Goal: Task Accomplishment & Management: Use online tool/utility

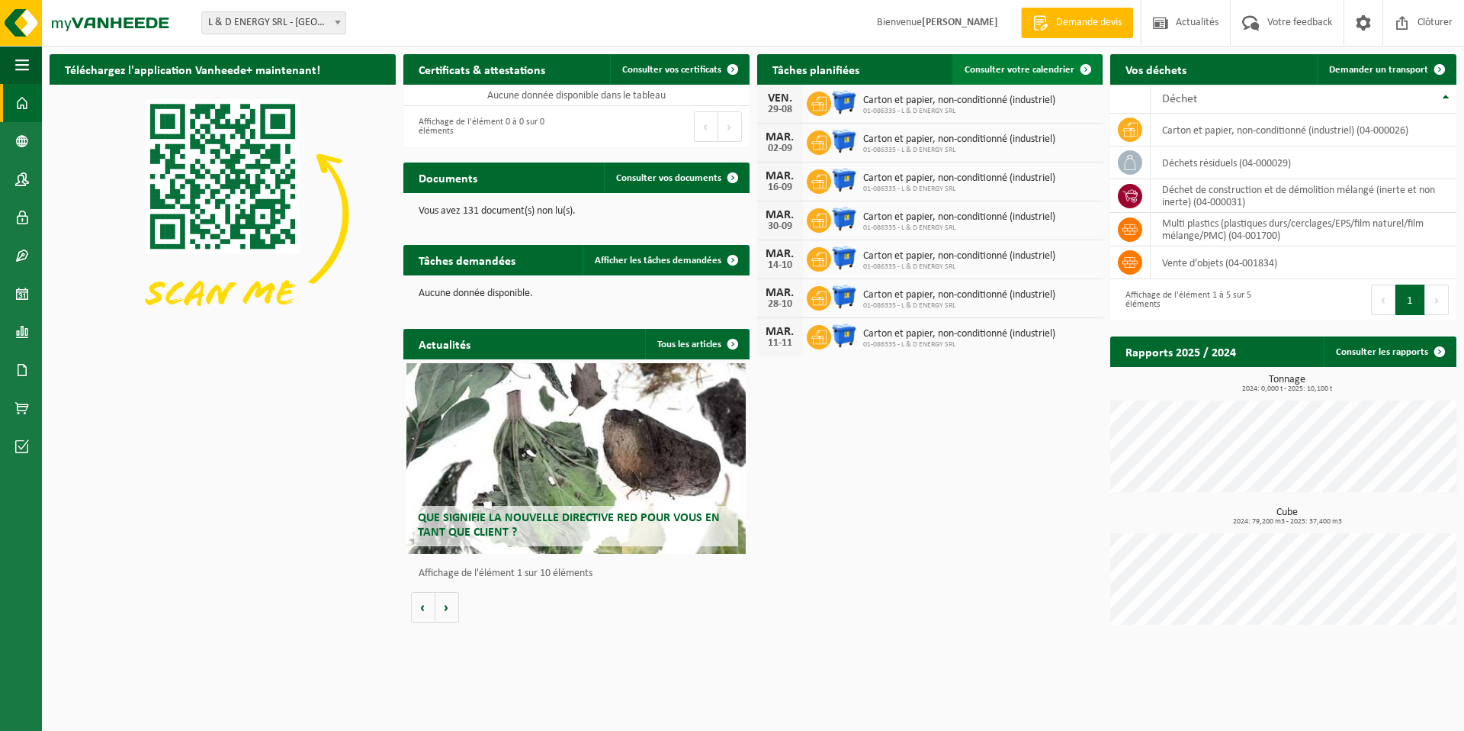
click at [1016, 69] on span "Consulter votre calendrier" at bounding box center [1020, 70] width 110 height 10
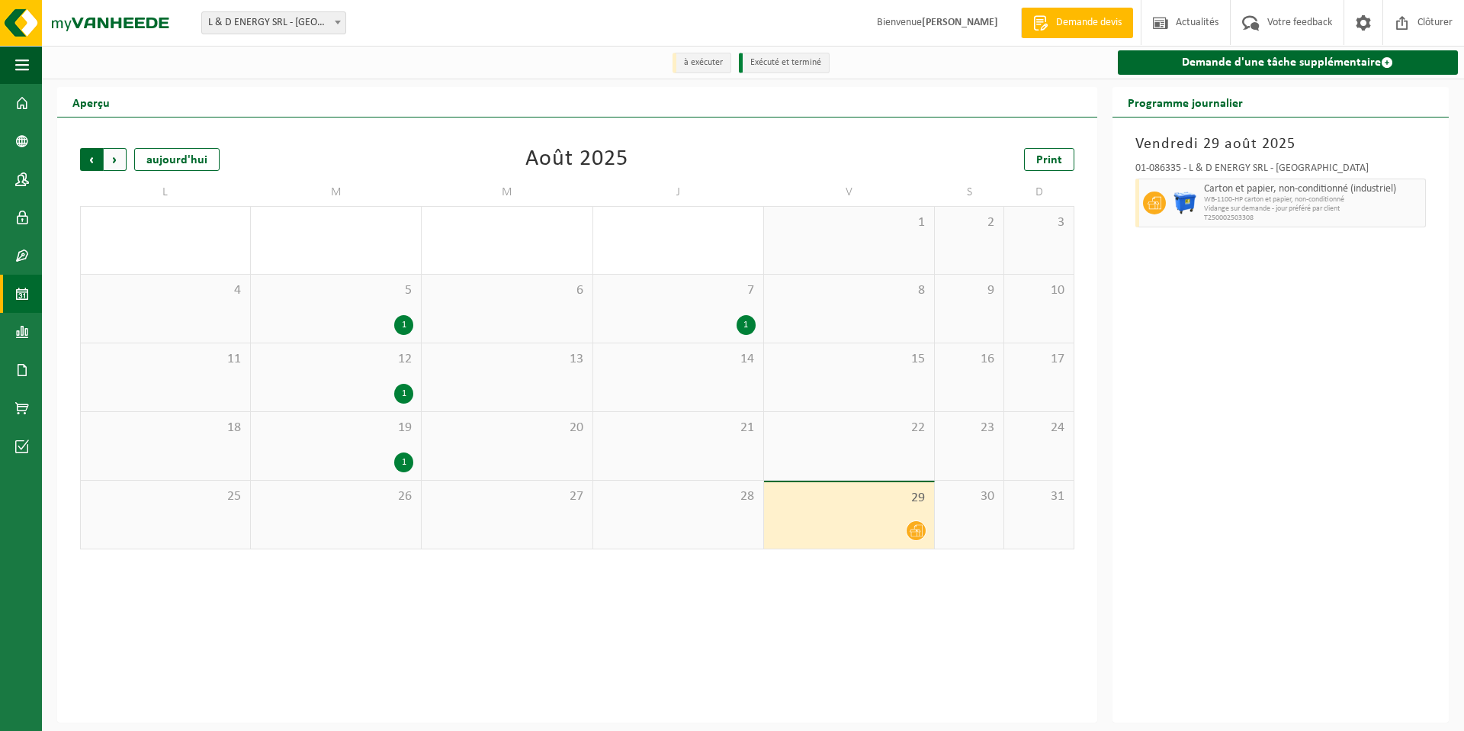
click at [112, 161] on span "Suivant" at bounding box center [115, 159] width 23 height 23
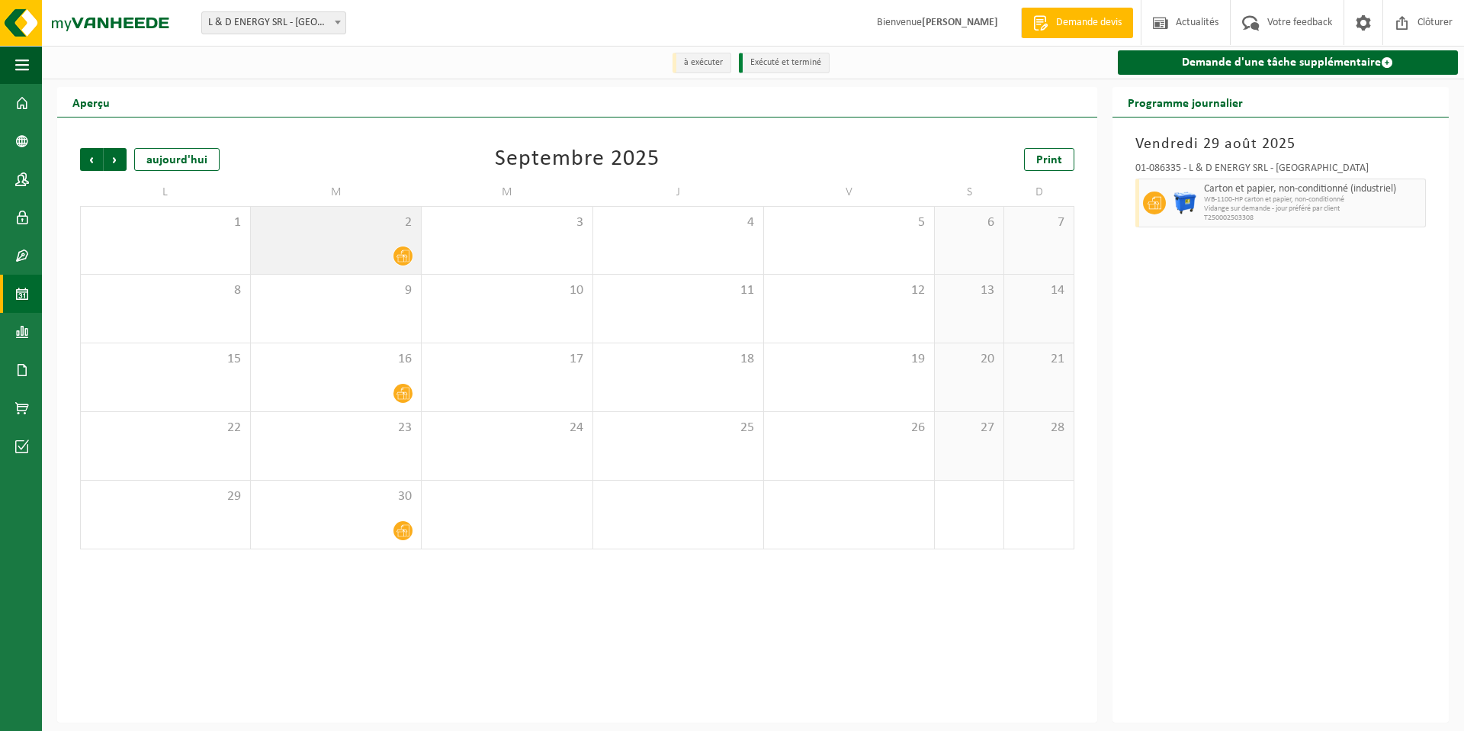
click at [403, 252] on icon at bounding box center [403, 255] width 13 height 13
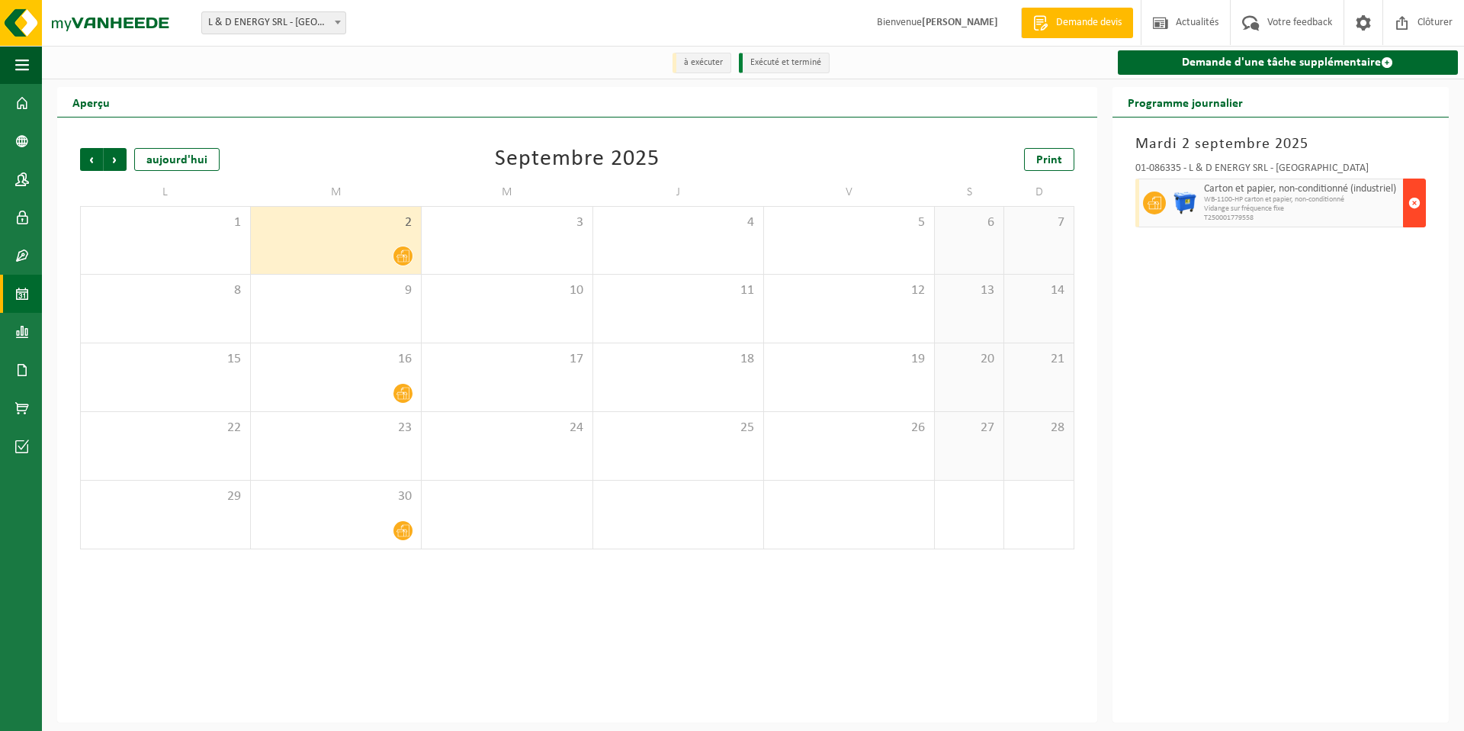
click at [1417, 207] on span "button" at bounding box center [1415, 203] width 12 height 31
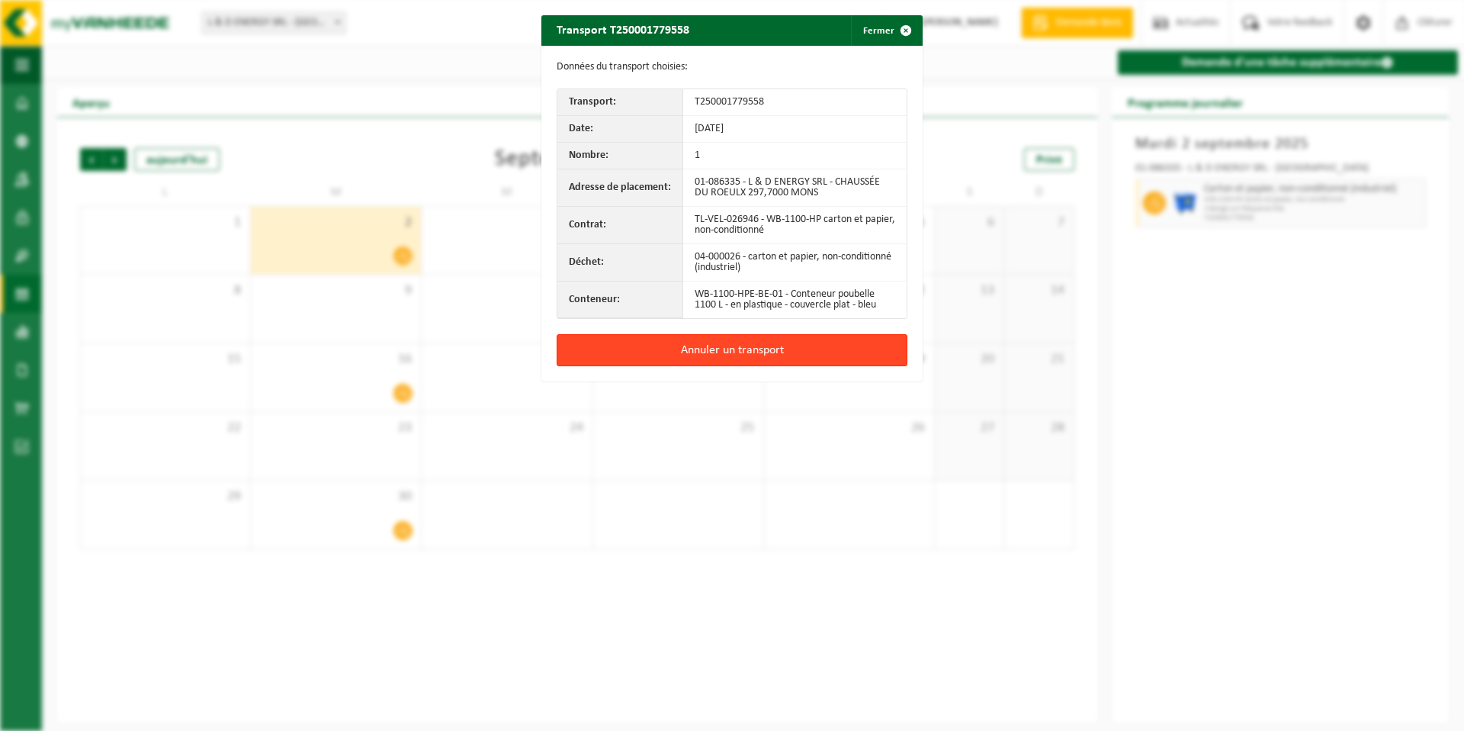
click at [709, 350] on button "Annuler un transport" at bounding box center [732, 350] width 351 height 32
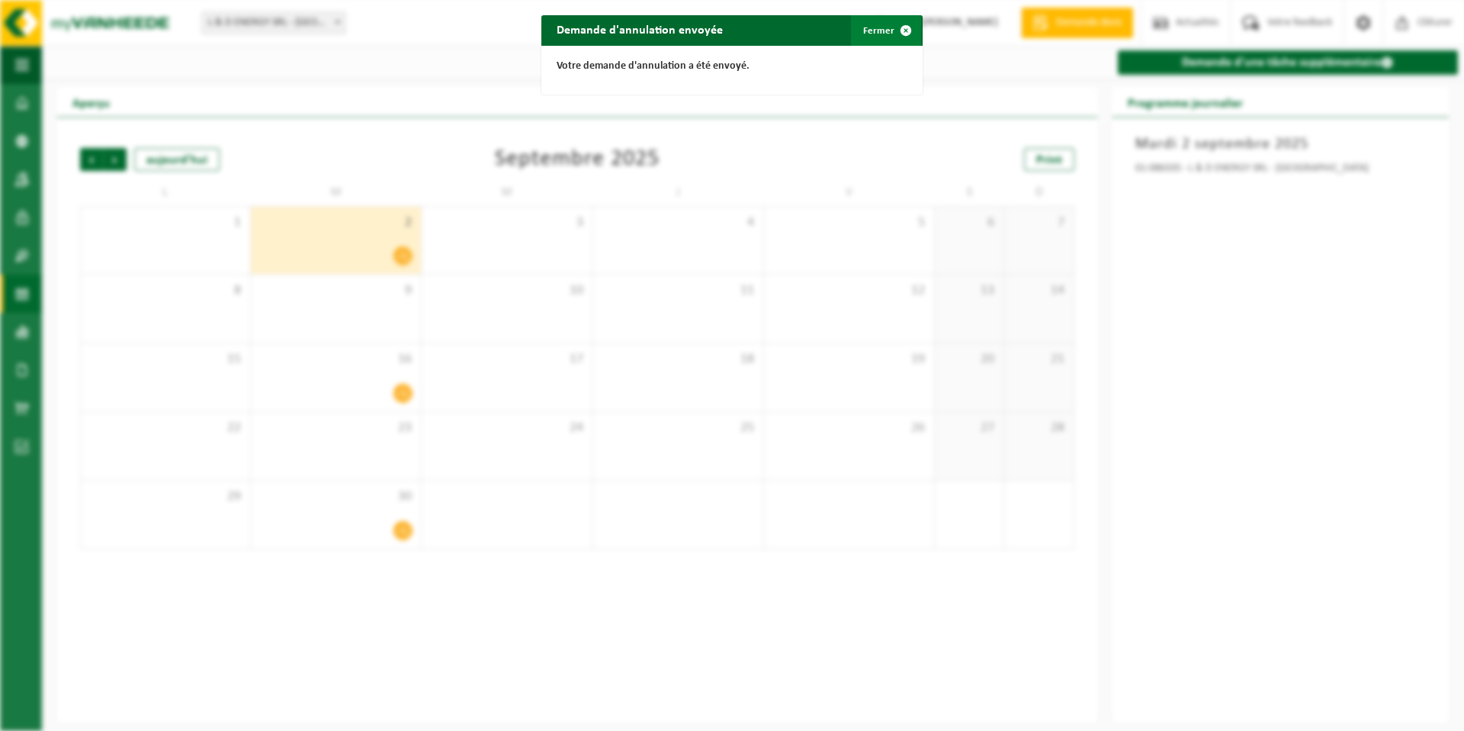
click at [877, 35] on button "Fermer" at bounding box center [886, 30] width 70 height 31
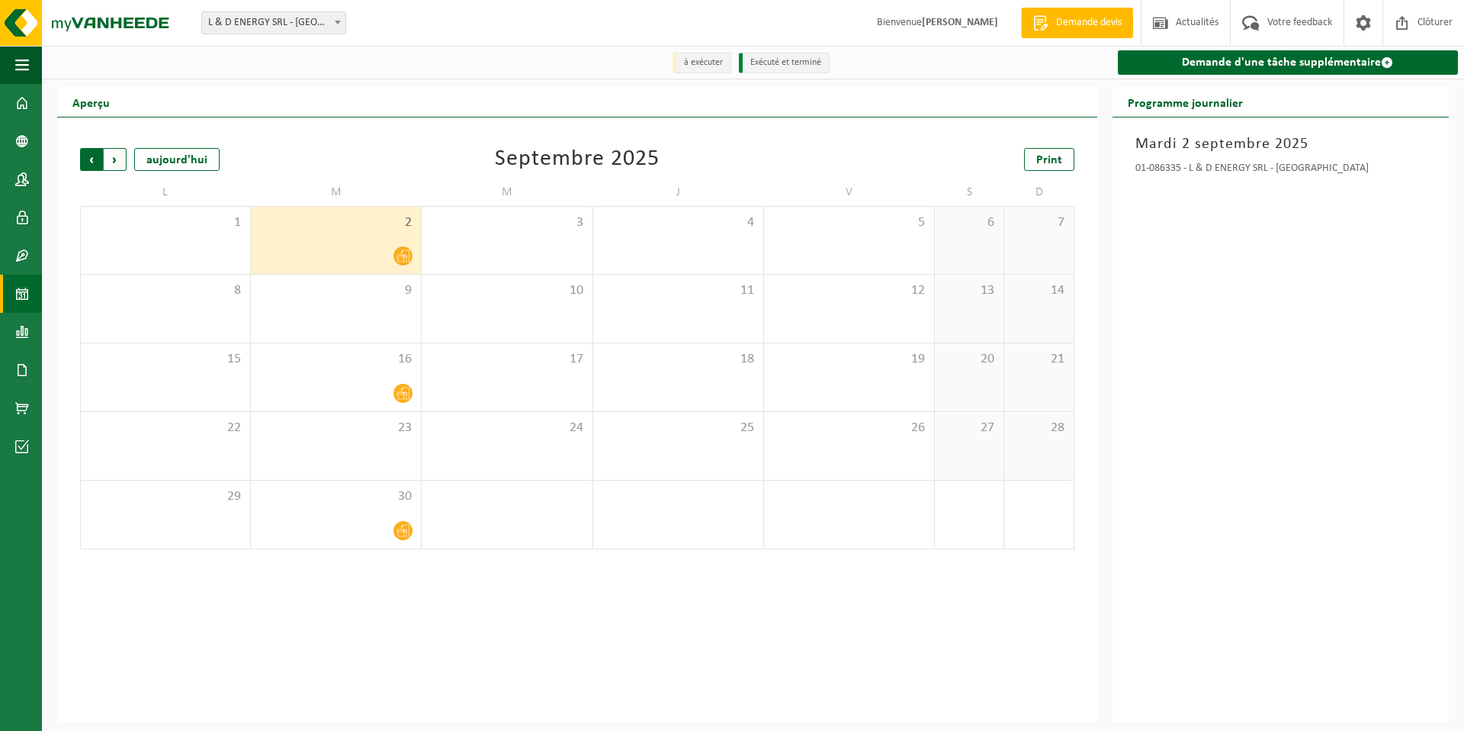
click at [111, 163] on span "Suivant" at bounding box center [115, 159] width 23 height 23
click at [115, 163] on span "Suivant" at bounding box center [115, 159] width 23 height 23
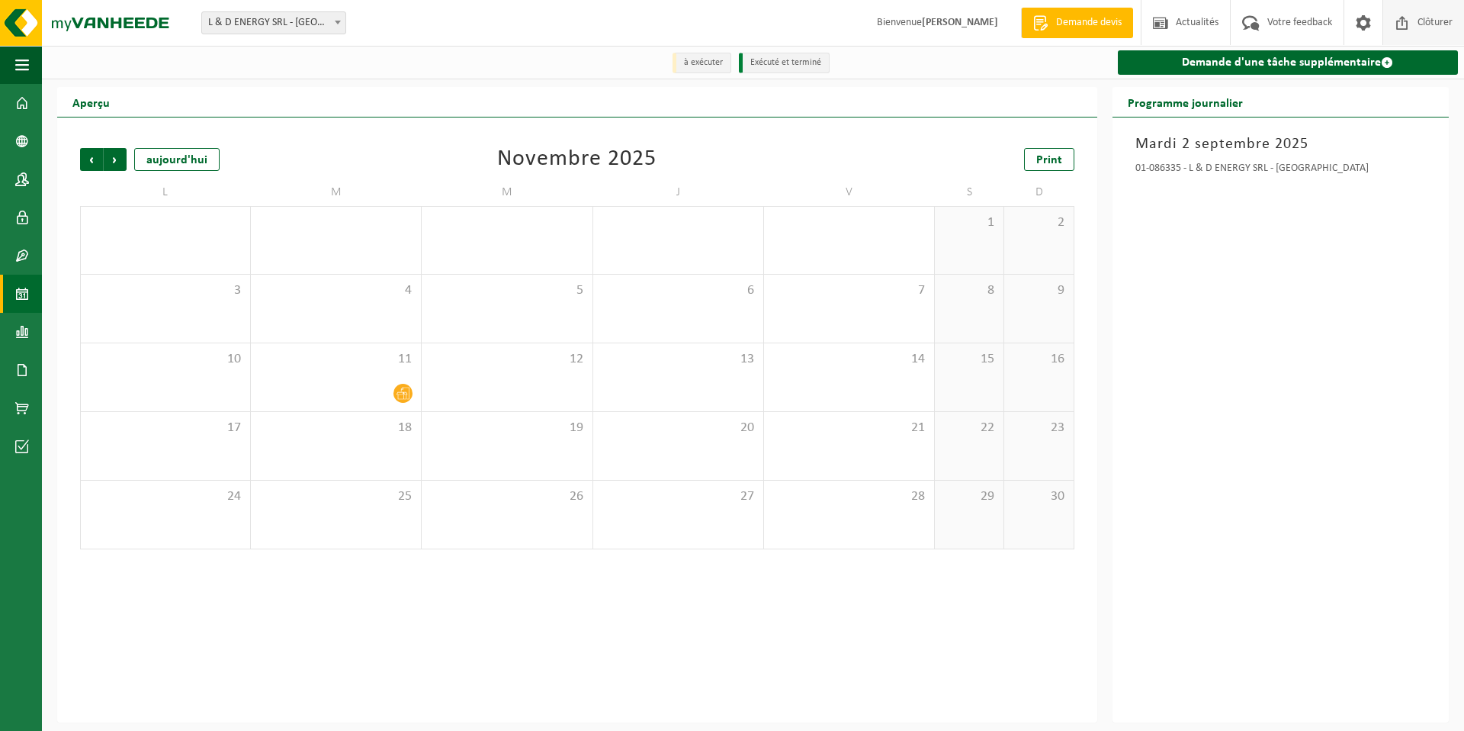
click at [1424, 24] on span "Clôturer" at bounding box center [1435, 22] width 43 height 45
